Goal: Information Seeking & Learning: Learn about a topic

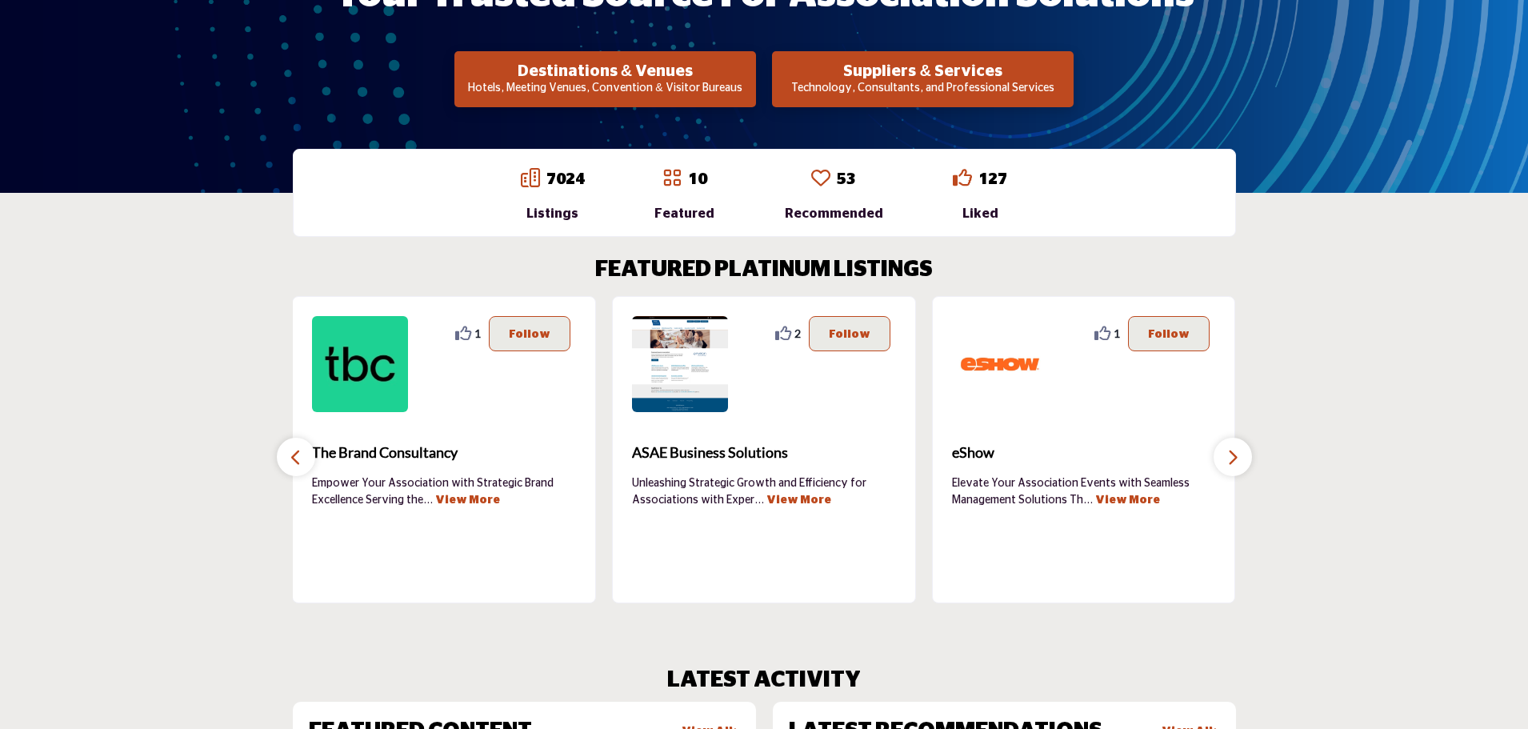
scroll to position [349, 0]
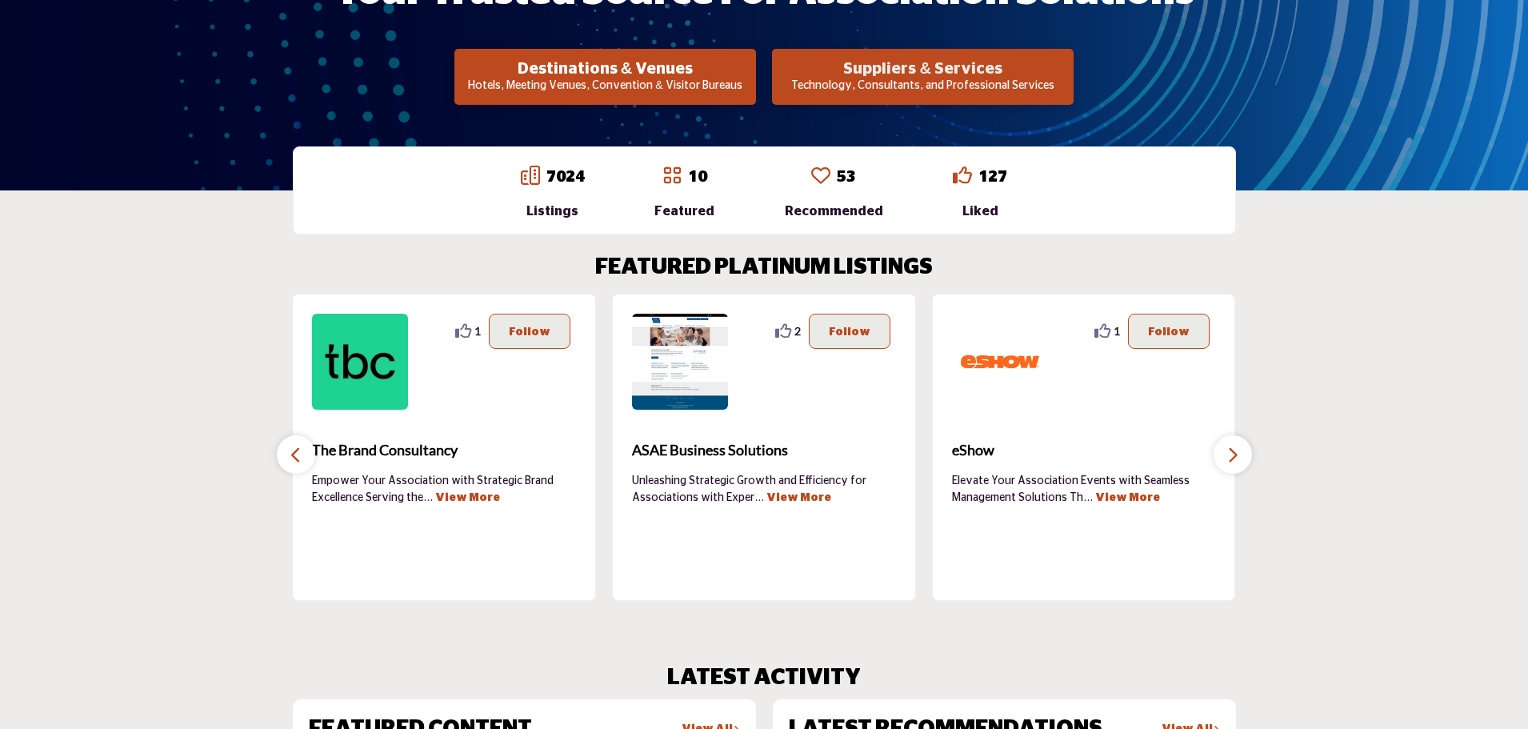
click at [914, 74] on h2 "Suppliers & Services" at bounding box center [923, 68] width 292 height 19
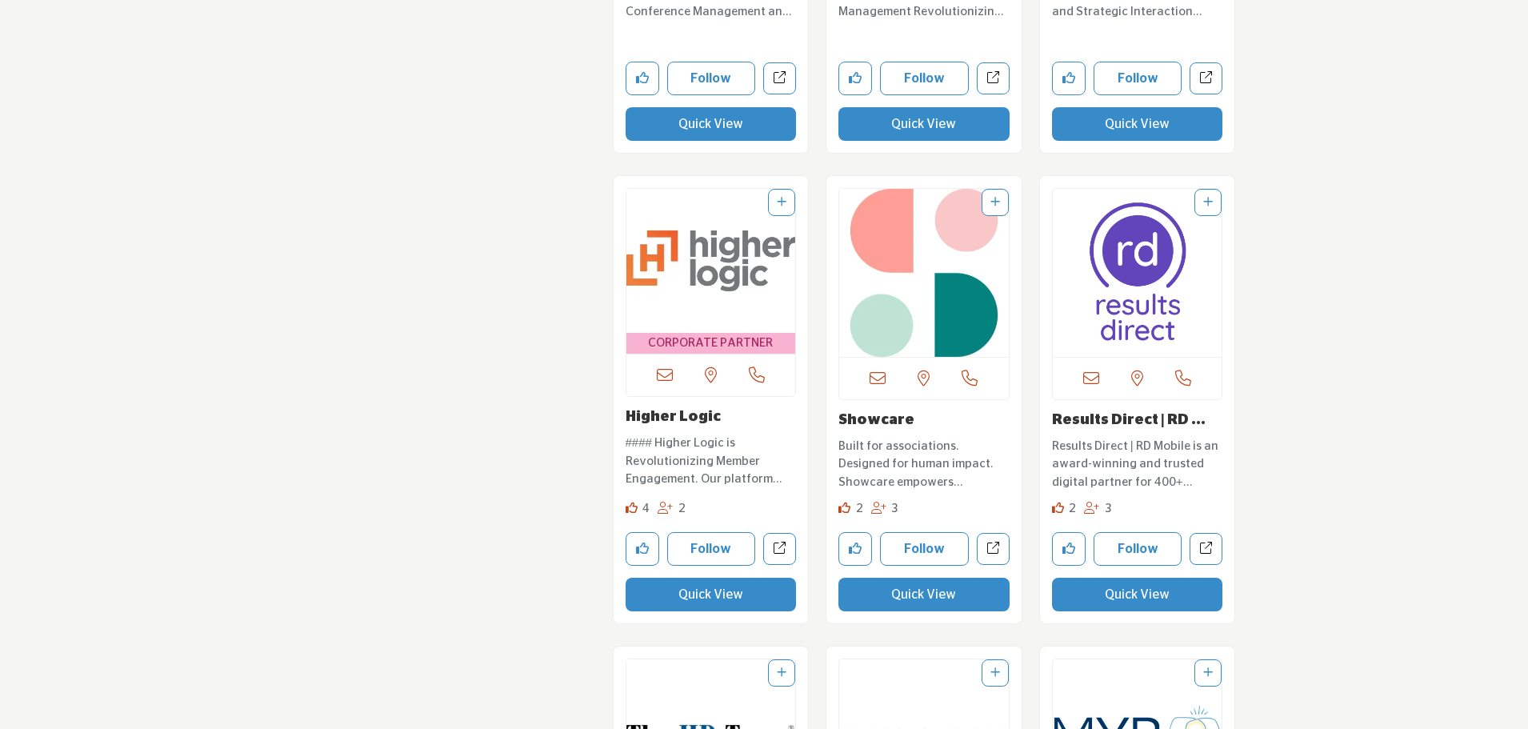
scroll to position [2260, 0]
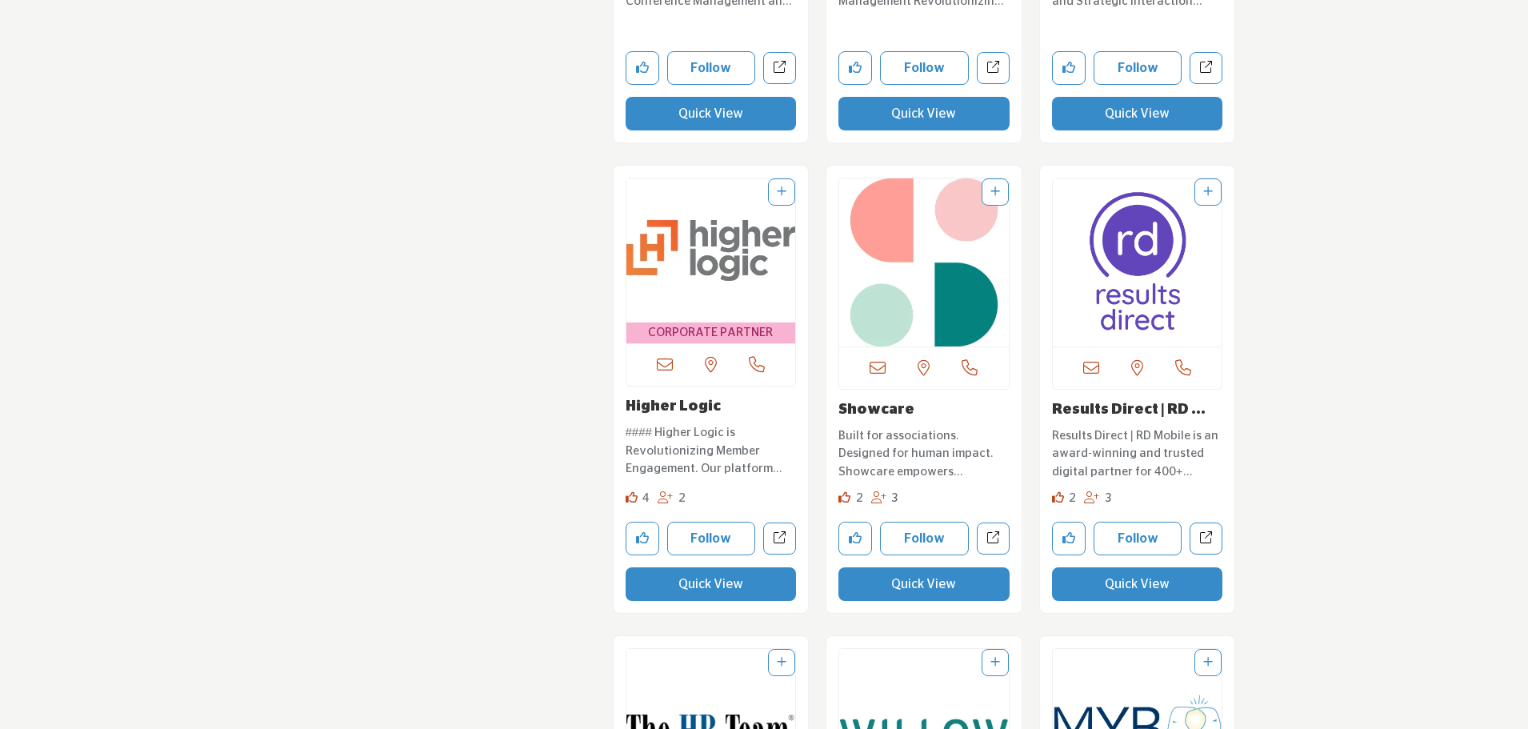
drag, startPoint x: 1272, startPoint y: 389, endPoint x: 1347, endPoint y: 494, distance: 129.0
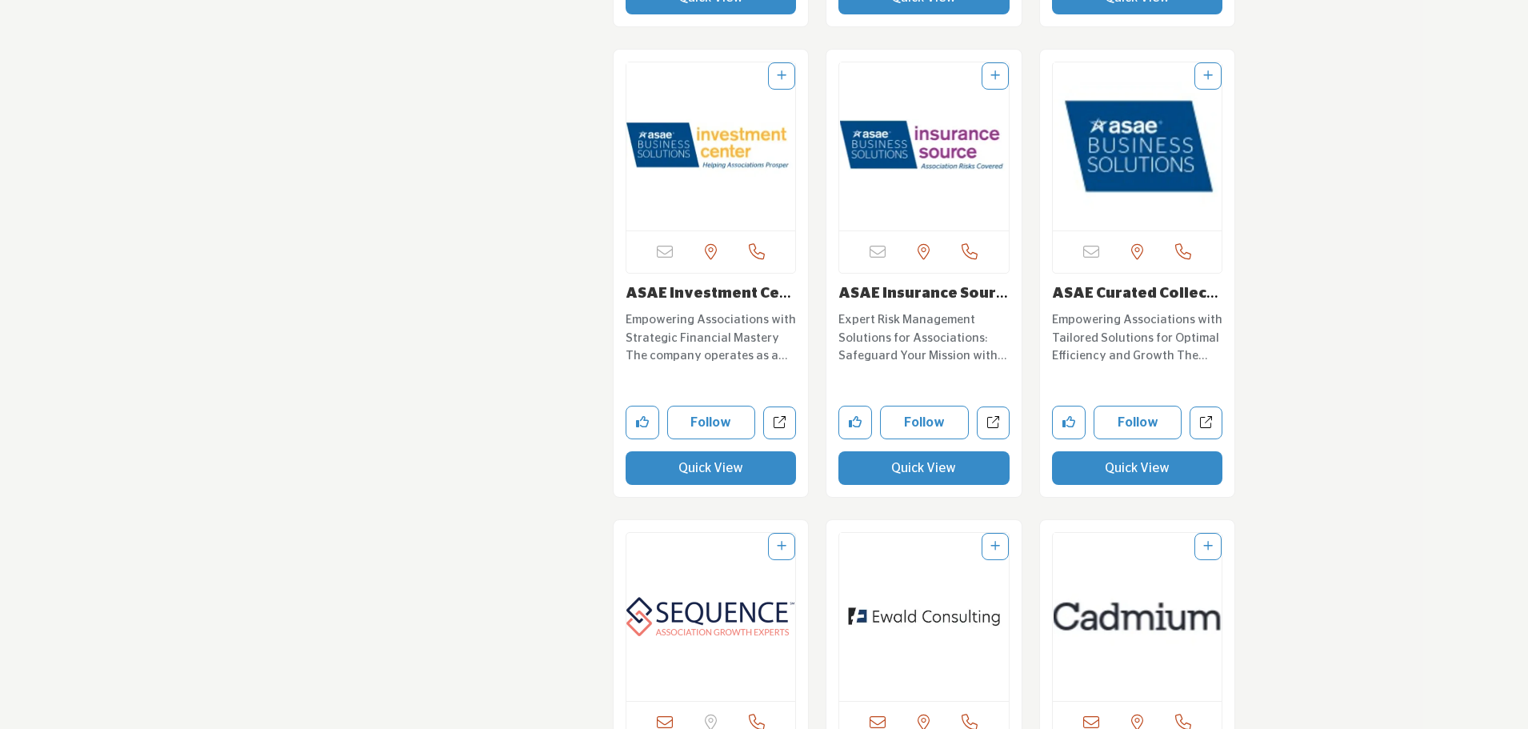
scroll to position [4156, 0]
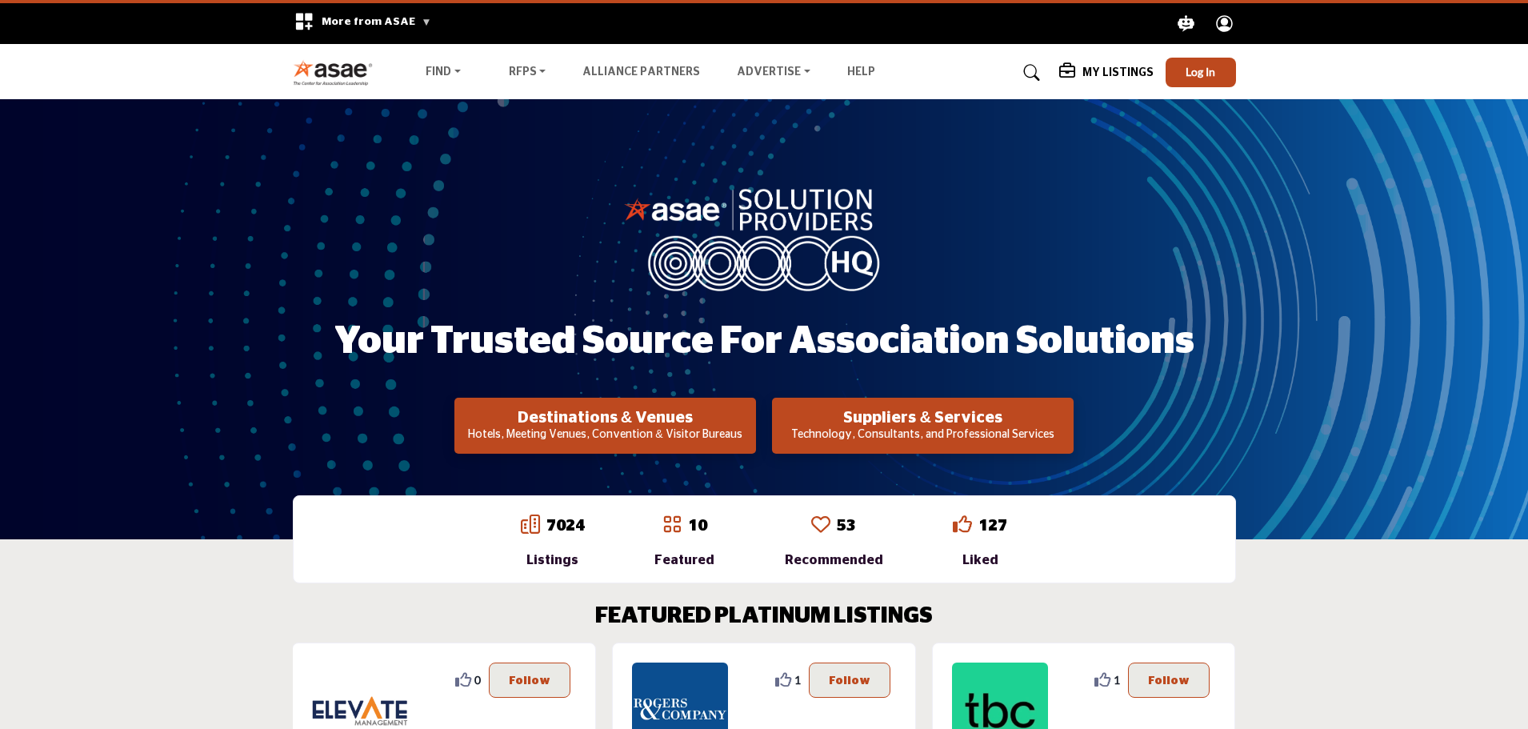
click at [671, 443] on p "Hotels, Meeting Venues, Convention & Visitor Bureaus" at bounding box center [605, 435] width 292 height 16
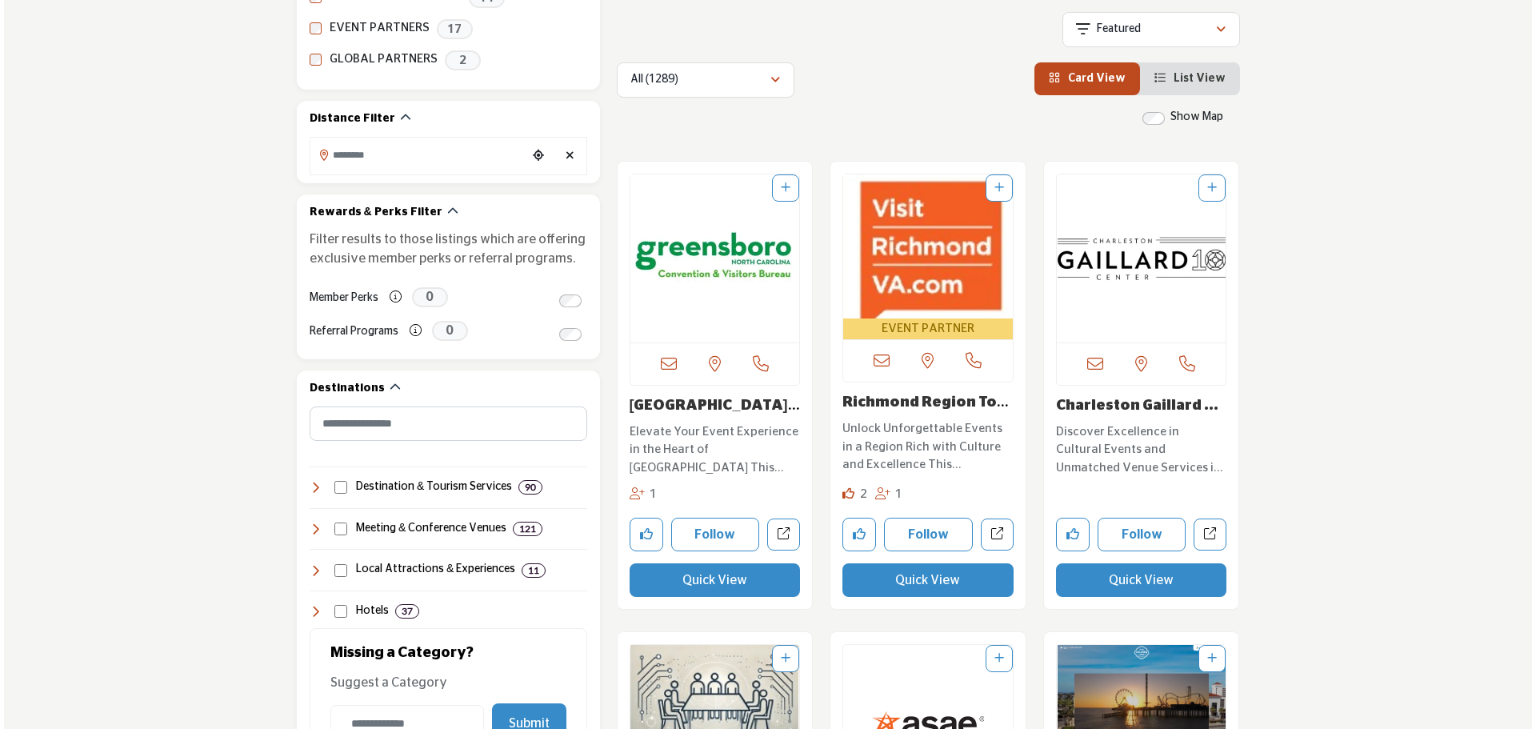
scroll to position [396, 0]
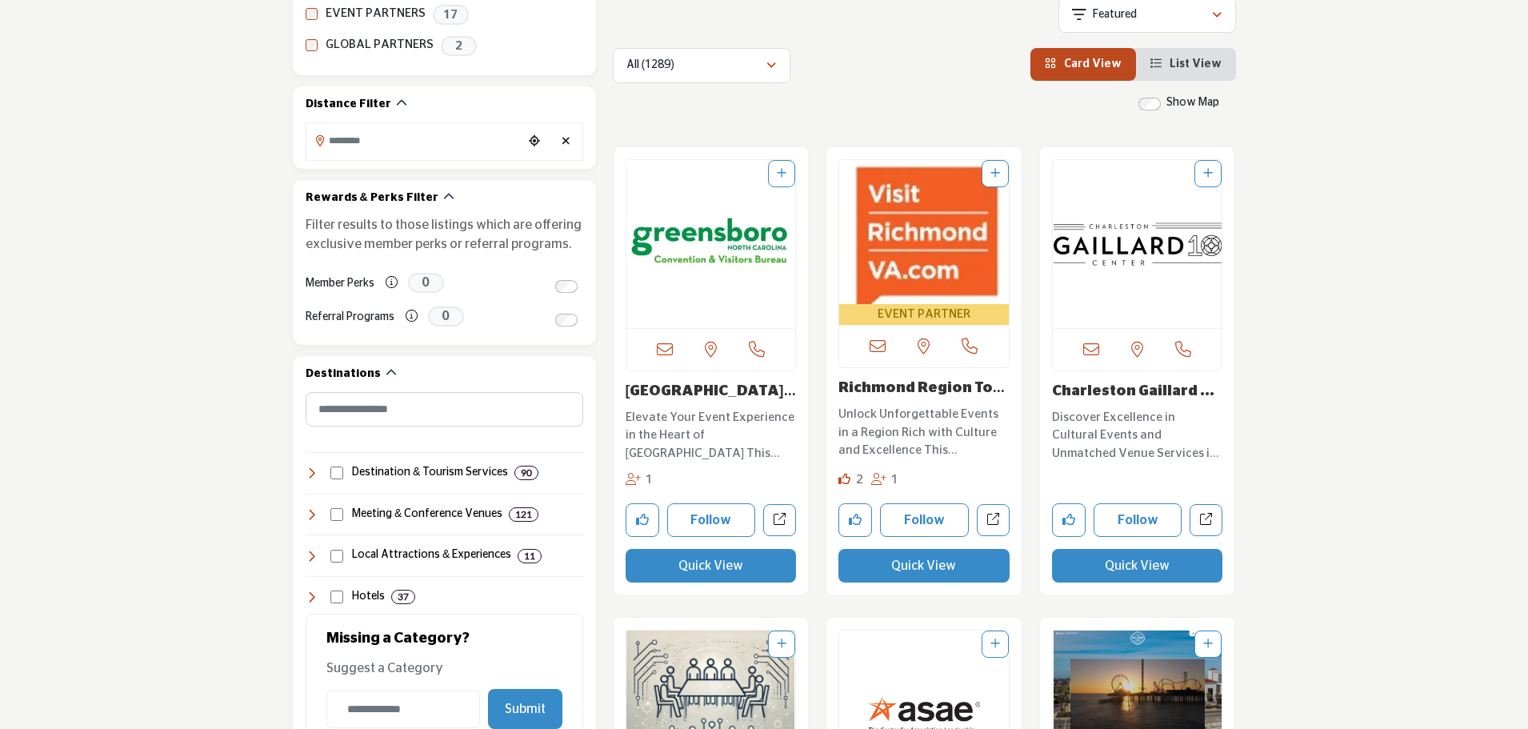
click at [733, 567] on button "Quick View" at bounding box center [711, 566] width 171 height 34
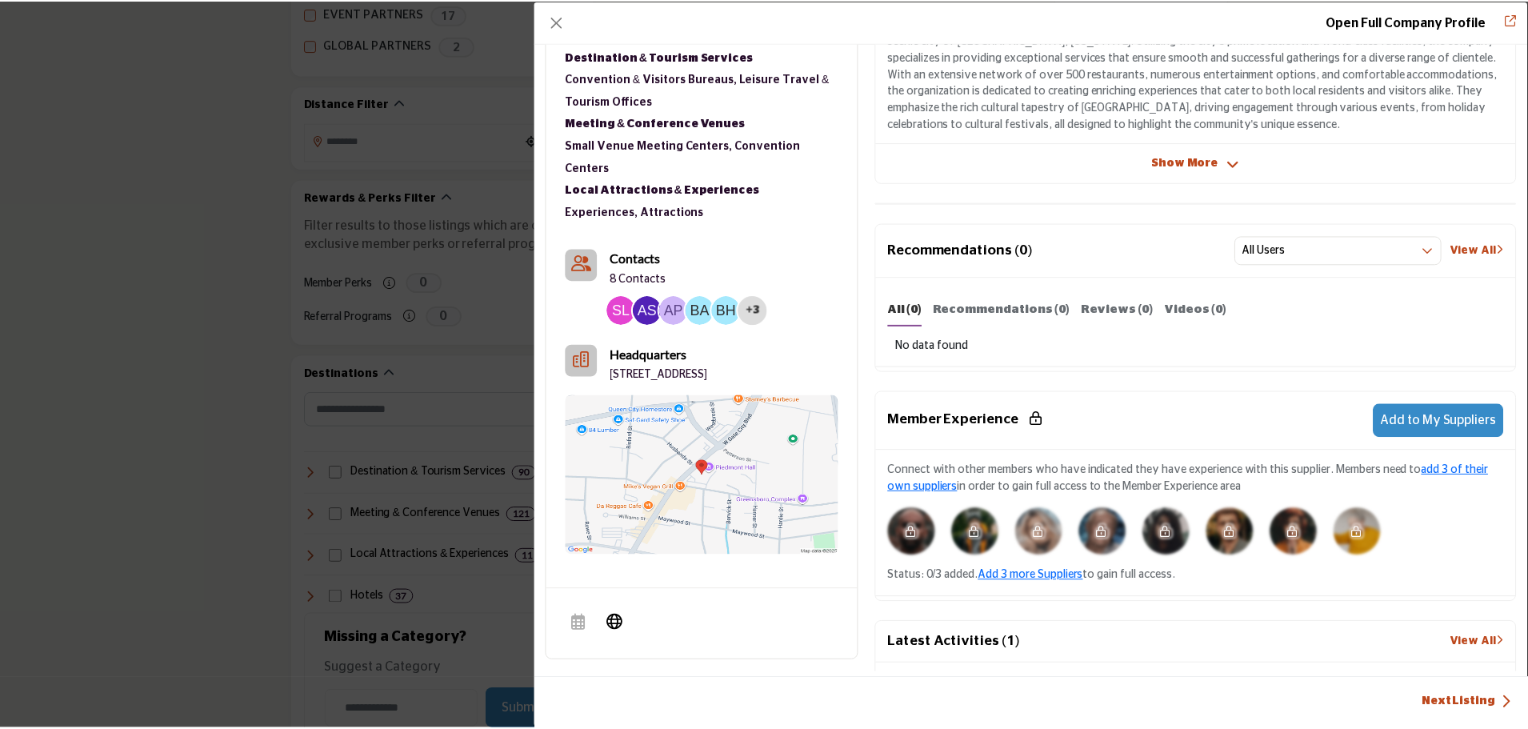
scroll to position [0, 0]
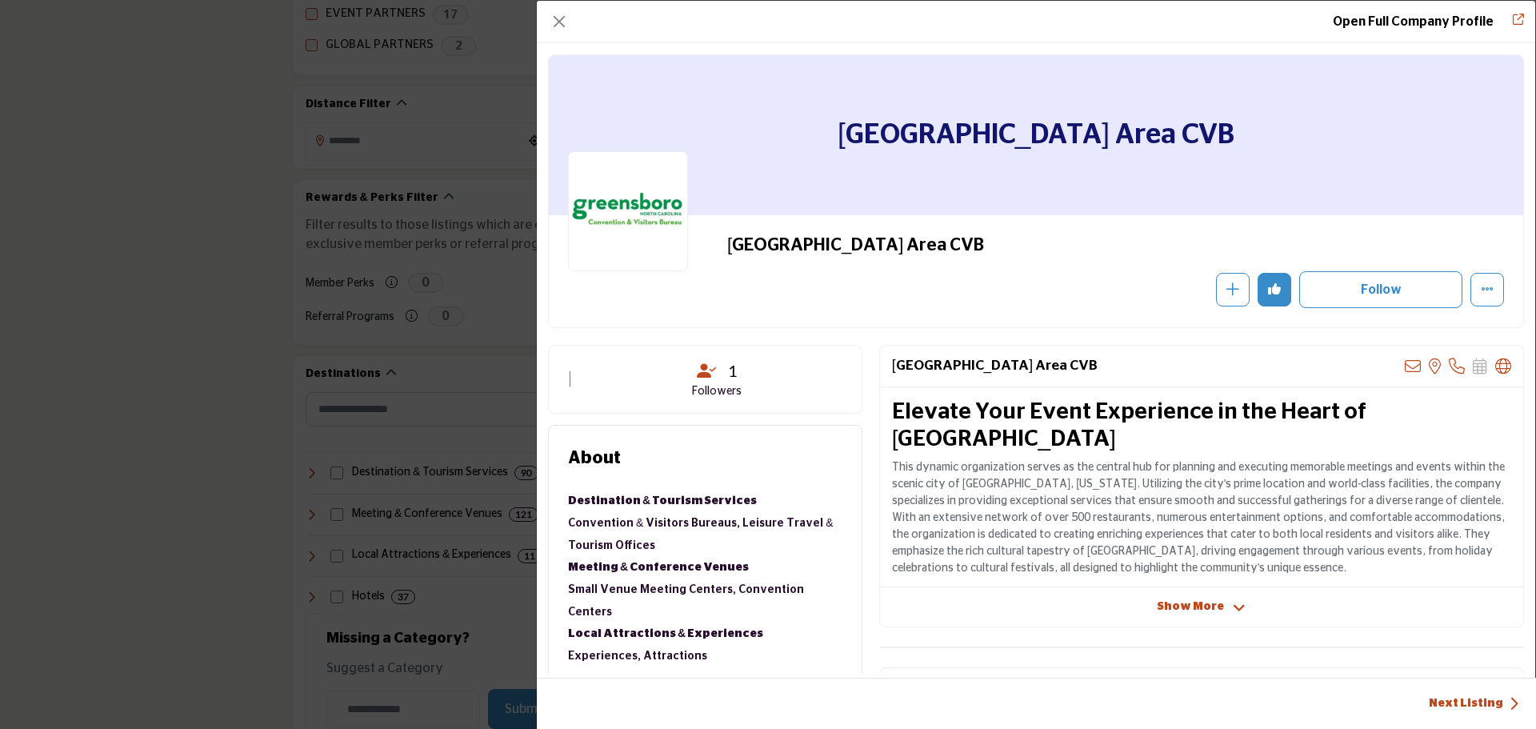
click at [571, 13] on div "Open Full Company Profile" at bounding box center [1036, 22] width 999 height 42
click at [559, 19] on button "Close" at bounding box center [559, 21] width 22 height 22
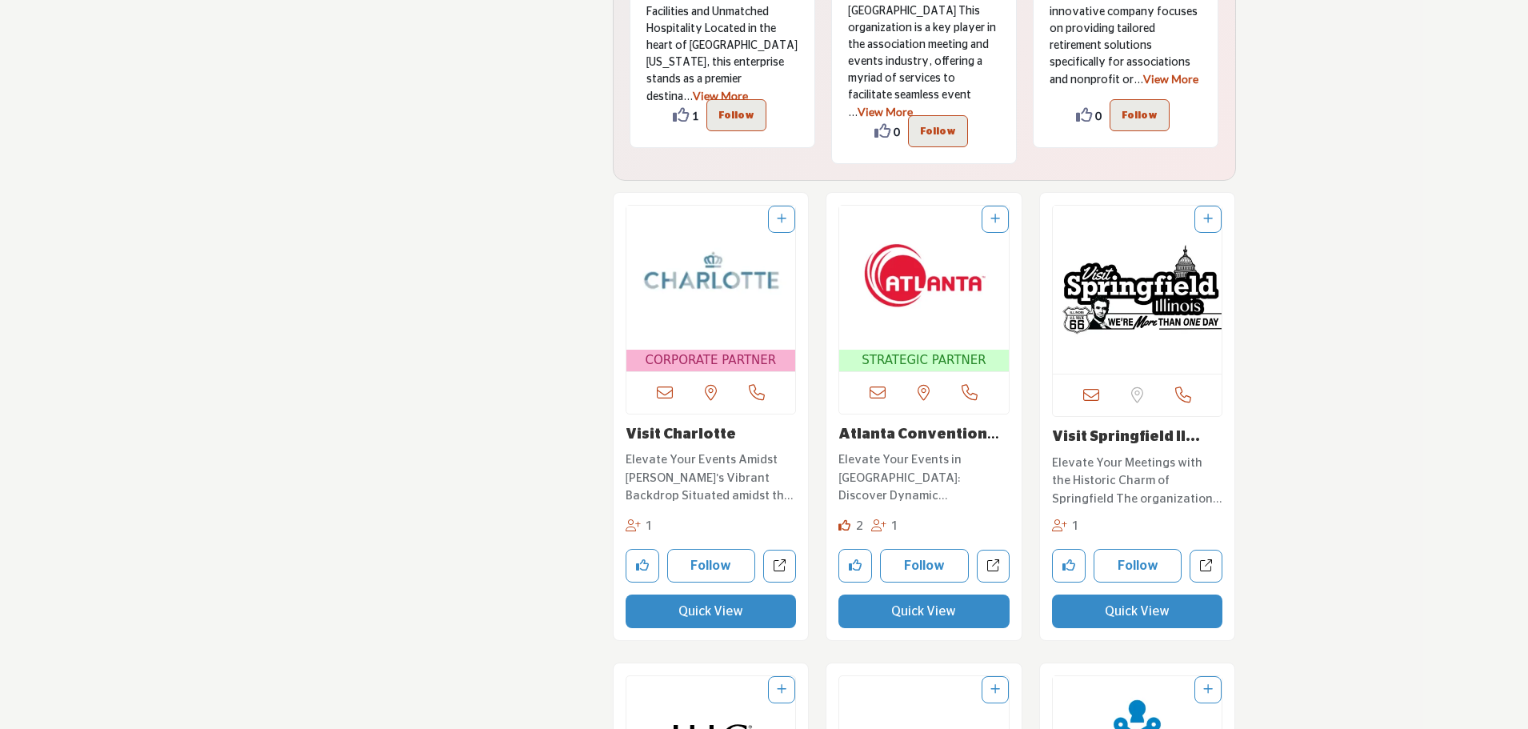
scroll to position [4095, 0]
